Goal: Browse casually

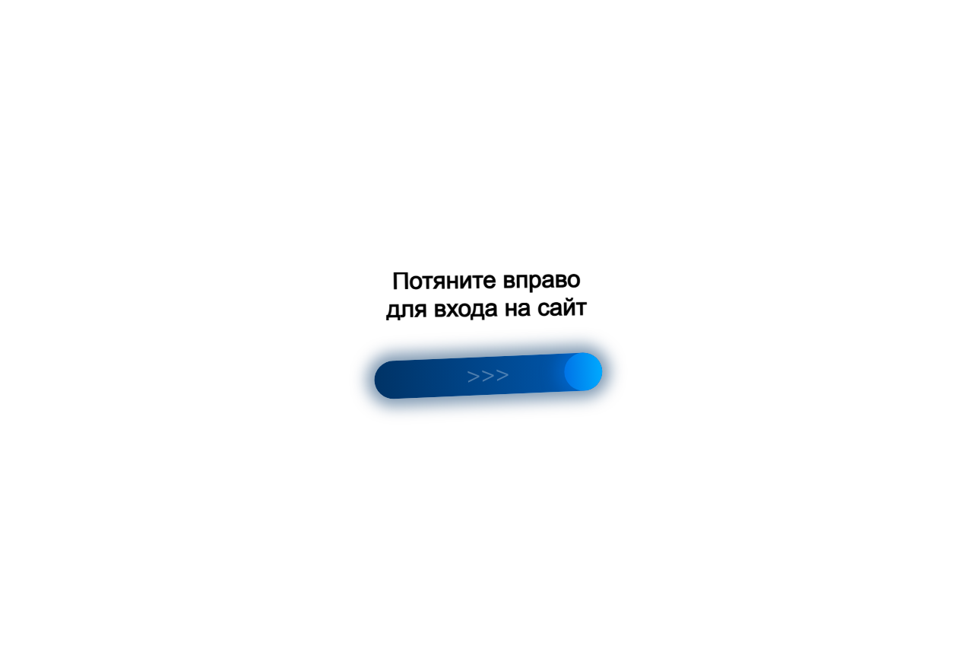
drag, startPoint x: 387, startPoint y: 388, endPoint x: 718, endPoint y: 411, distance: 332.3
click at [718, 411] on div at bounding box center [486, 334] width 973 height 668
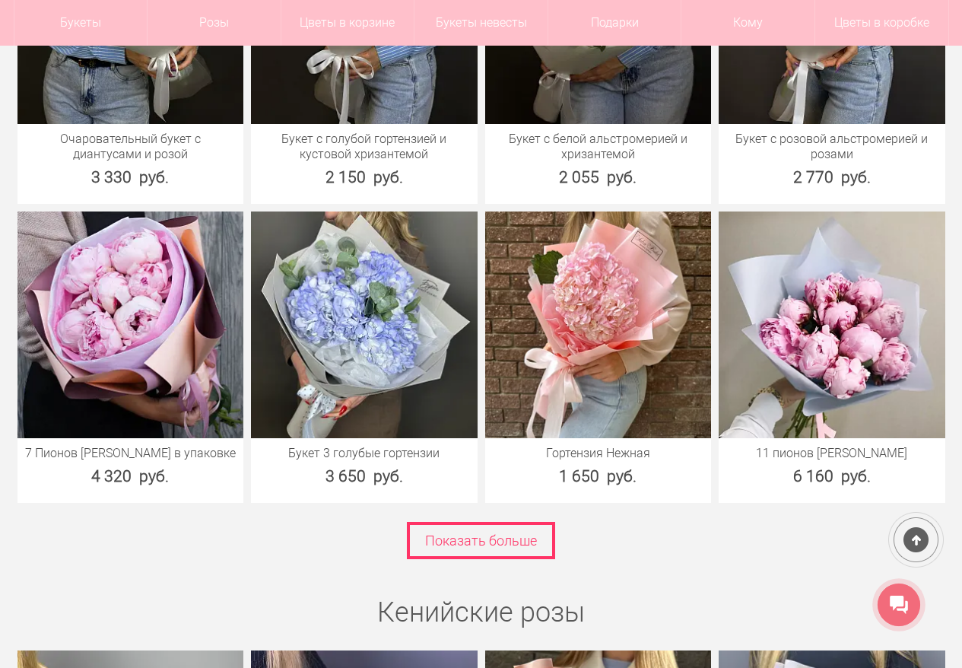
scroll to position [2377, 0]
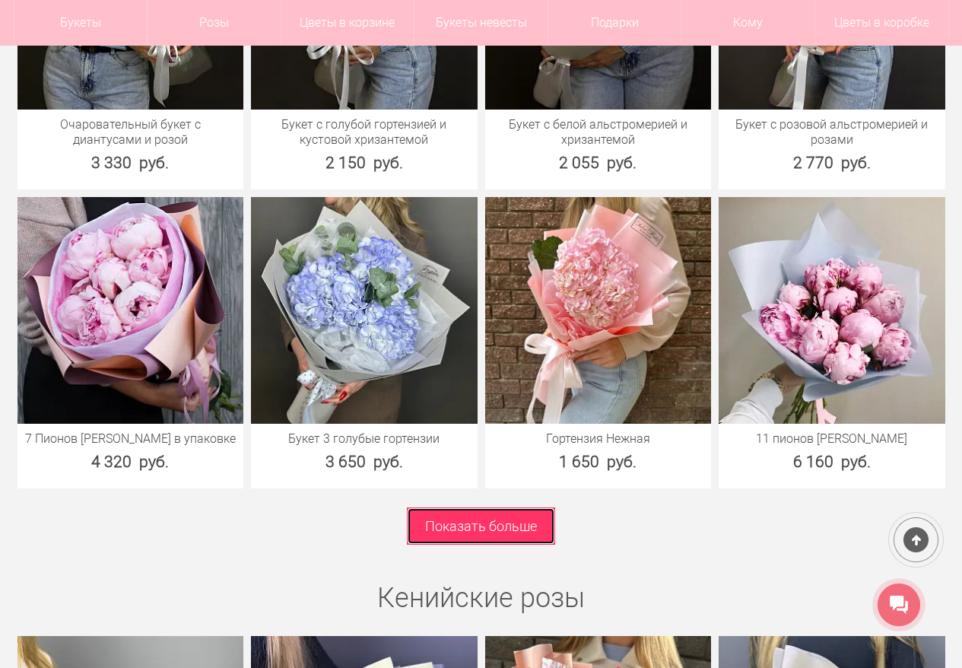
click at [505, 517] on link "Показать больше" at bounding box center [481, 525] width 148 height 37
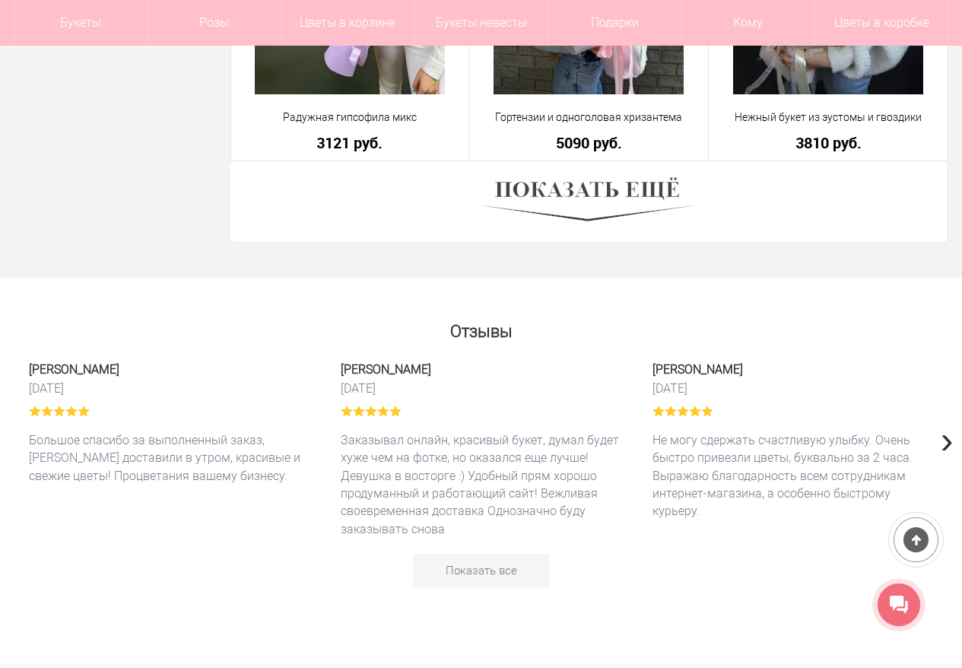
scroll to position [4392, 0]
